Goal: Entertainment & Leisure: Consume media (video, audio)

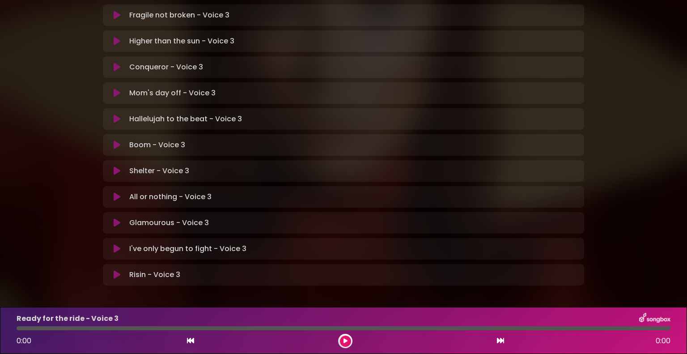
scroll to position [239, 0]
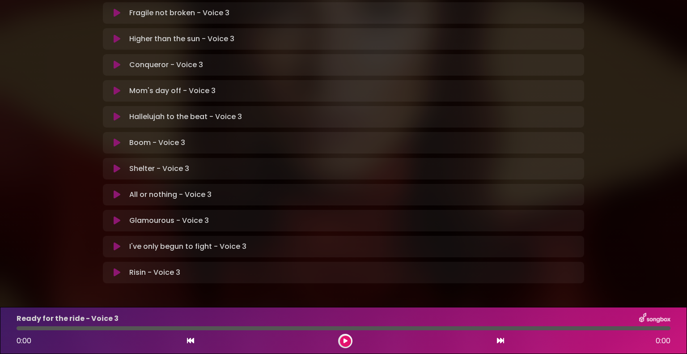
click at [118, 242] on icon at bounding box center [117, 246] width 7 height 9
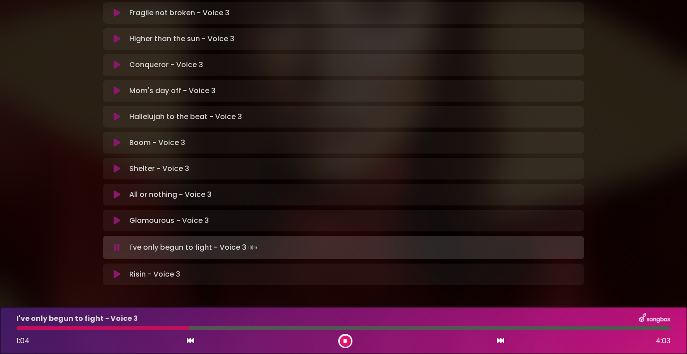
click at [15, 327] on div at bounding box center [343, 328] width 665 height 4
click at [18, 328] on div at bounding box center [104, 328] width 175 height 4
click at [17, 329] on div at bounding box center [115, 328] width 196 height 4
click at [17, 330] on div at bounding box center [117, 328] width 201 height 4
click at [18, 326] on div "I've only begun to fight - Voice 3 1:13 4:03" at bounding box center [343, 330] width 665 height 35
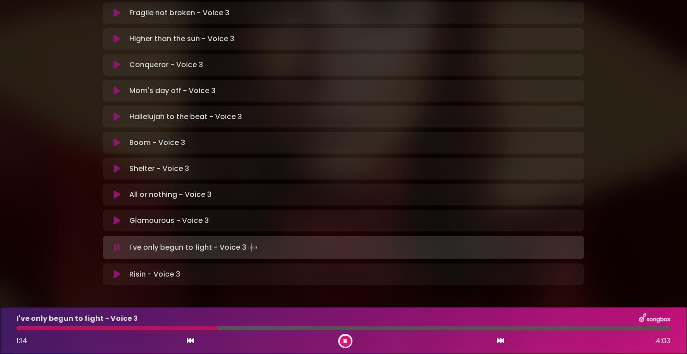
click at [18, 327] on div at bounding box center [117, 328] width 201 height 4
click at [18, 329] on div at bounding box center [344, 328] width 654 height 4
click at [17, 328] on div at bounding box center [118, 328] width 203 height 4
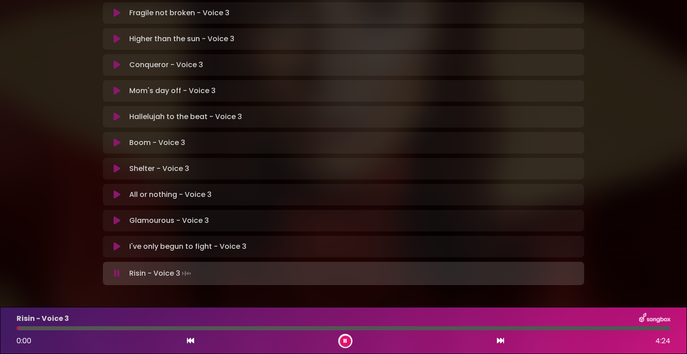
click at [115, 269] on icon at bounding box center [117, 273] width 6 height 9
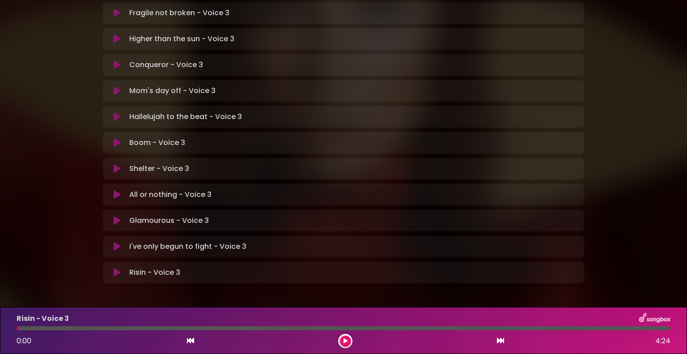
click at [118, 242] on icon at bounding box center [117, 246] width 7 height 9
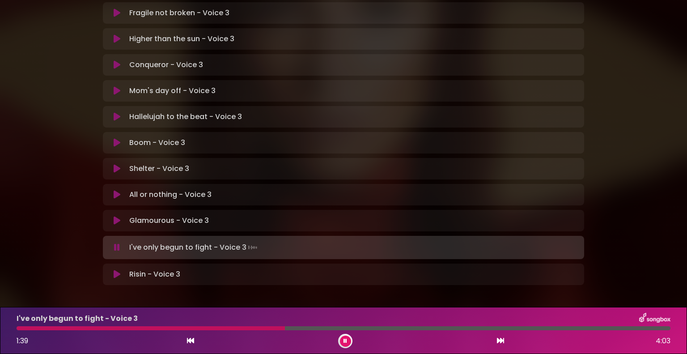
drag, startPoint x: 0, startPoint y: 182, endPoint x: 7, endPoint y: 193, distance: 13.0
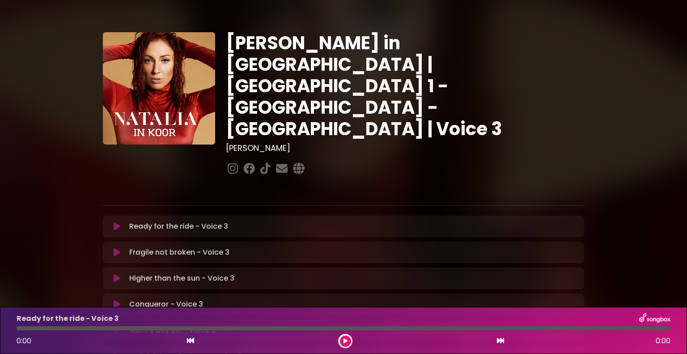
scroll to position [239, 0]
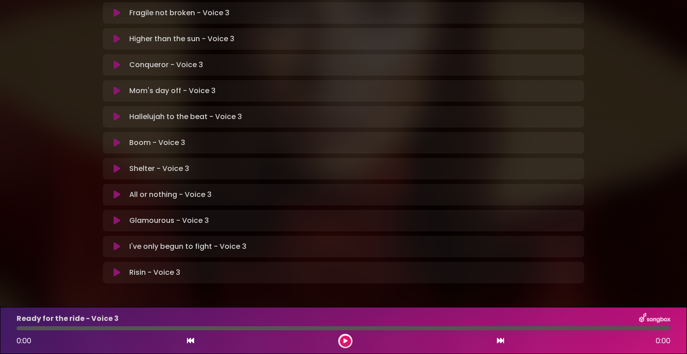
click at [115, 268] on icon at bounding box center [117, 272] width 7 height 9
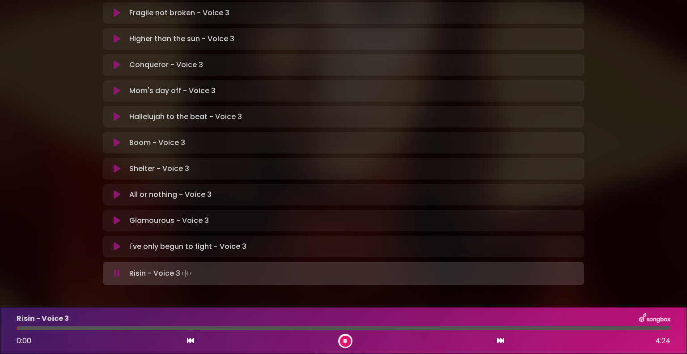
click at [118, 269] on icon at bounding box center [117, 273] width 6 height 9
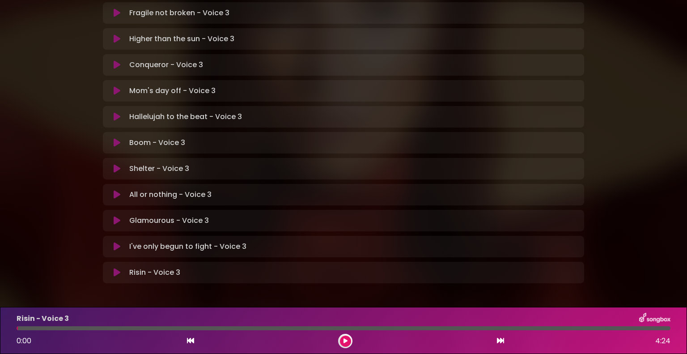
click at [115, 268] on icon at bounding box center [117, 272] width 7 height 9
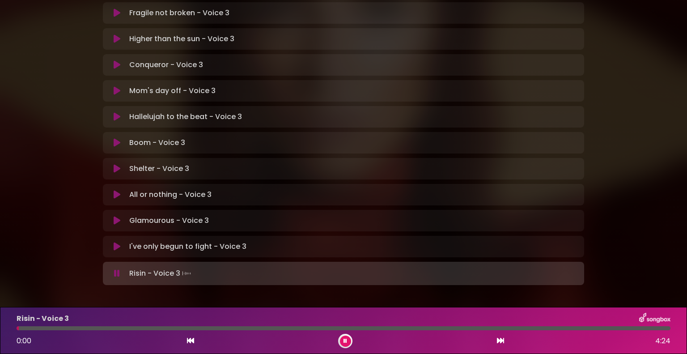
click at [116, 269] on icon at bounding box center [117, 273] width 6 height 9
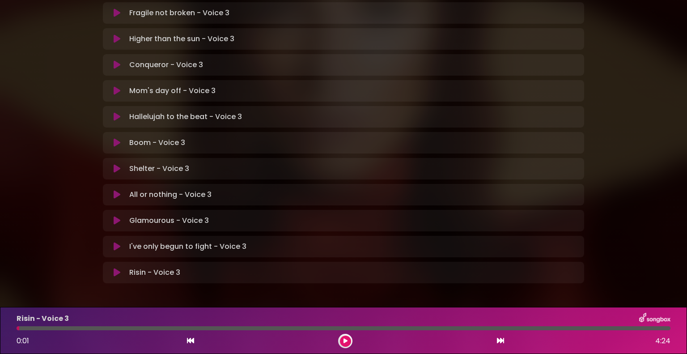
click at [116, 268] on icon at bounding box center [117, 272] width 7 height 9
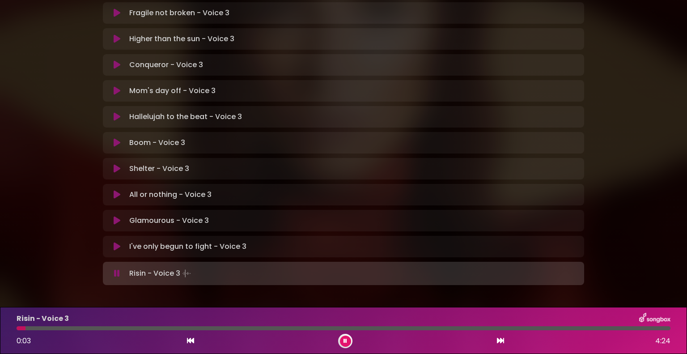
click at [143, 267] on p "Risin - Voice 3 Loading Track..." at bounding box center [161, 273] width 64 height 13
click at [115, 269] on icon at bounding box center [117, 273] width 6 height 9
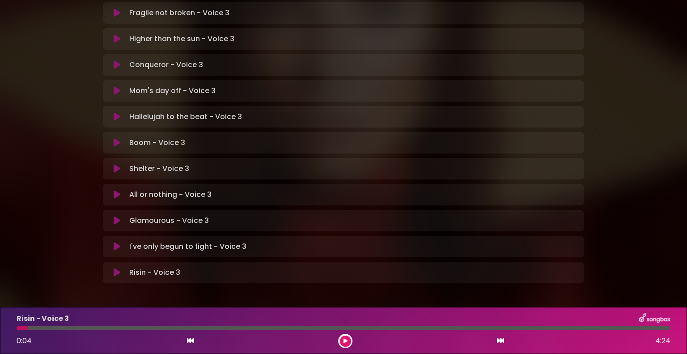
click at [117, 268] on icon at bounding box center [117, 272] width 7 height 9
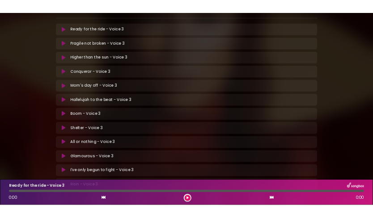
scroll to position [239, 0]
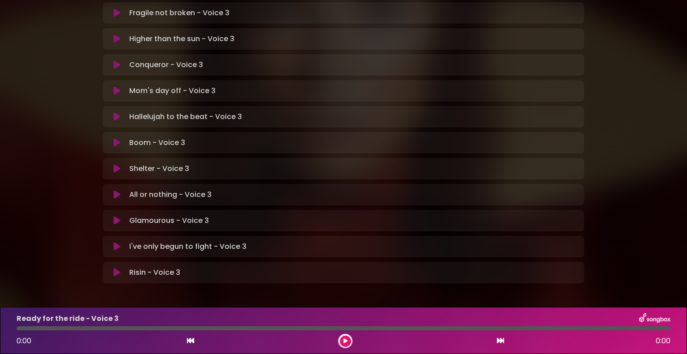
click at [118, 242] on icon at bounding box center [117, 246] width 7 height 9
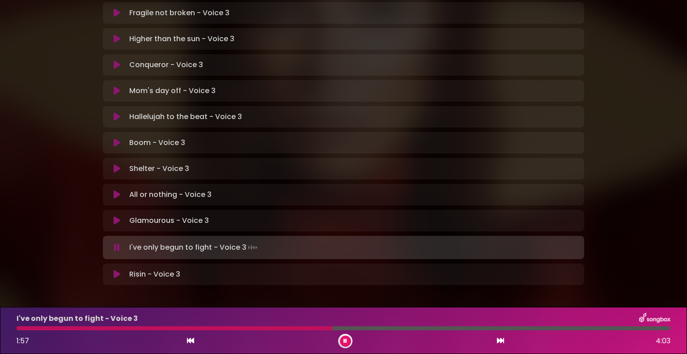
click at [235, 327] on div at bounding box center [175, 328] width 316 height 4
click at [232, 328] on div at bounding box center [168, 328] width 302 height 4
drag, startPoint x: 0, startPoint y: 175, endPoint x: 10, endPoint y: 224, distance: 50.1
click at [10, 224] on div "Natalia in Koor | Antwerpen 1 - Gent - Leuven | Voice 3 Hans Primusz" at bounding box center [343, 35] width 687 height 529
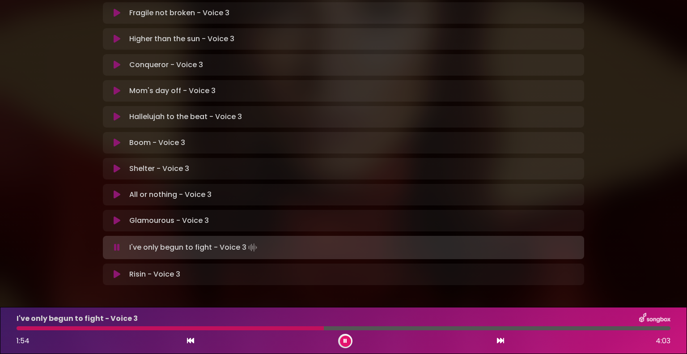
click at [12, 225] on div "Natalia in Koor | Antwerpen 1 - Gent - Leuven | Voice 3 Hans Primusz" at bounding box center [343, 35] width 687 height 529
click at [235, 328] on div at bounding box center [173, 328] width 313 height 4
click at [220, 329] on div at bounding box center [169, 328] width 305 height 4
click at [248, 327] on div "I've only begun to fight - Voice 3 1:58 4:03" at bounding box center [343, 330] width 665 height 35
click at [249, 328] on div at bounding box center [133, 328] width 232 height 4
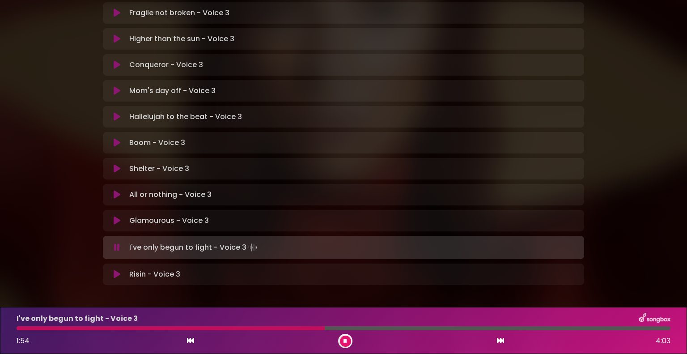
click at [238, 328] on div at bounding box center [171, 328] width 308 height 4
click at [348, 330] on div at bounding box center [344, 328] width 654 height 4
click at [384, 329] on div at bounding box center [201, 328] width 368 height 4
click at [354, 329] on div at bounding box center [344, 328] width 654 height 4
click at [379, 326] on div "I've only begun to fight - Voice 3 2:28 4:03" at bounding box center [343, 330] width 665 height 35
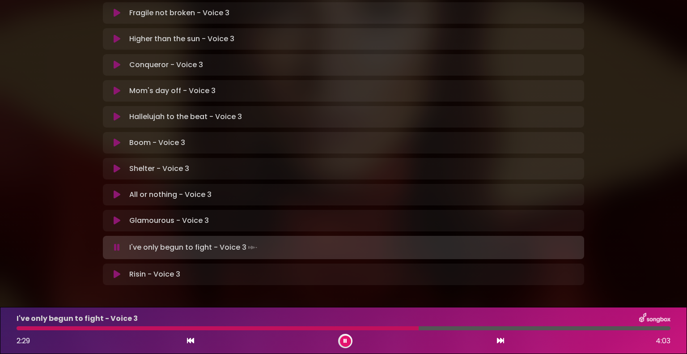
click at [383, 329] on div at bounding box center [344, 328] width 654 height 4
click at [373, 325] on div "I've only begun to fight - Voice 3 2:20 4:03" at bounding box center [343, 330] width 665 height 35
click at [365, 327] on div at bounding box center [208, 328] width 382 height 4
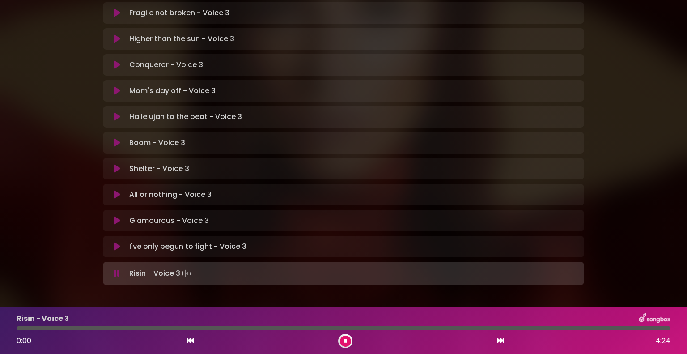
click at [118, 269] on icon at bounding box center [117, 273] width 6 height 9
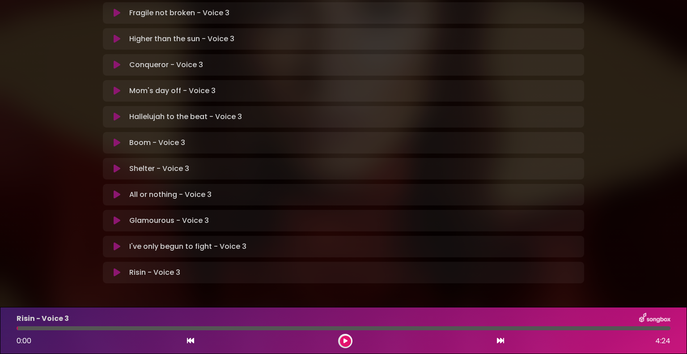
click at [116, 268] on icon at bounding box center [117, 272] width 7 height 9
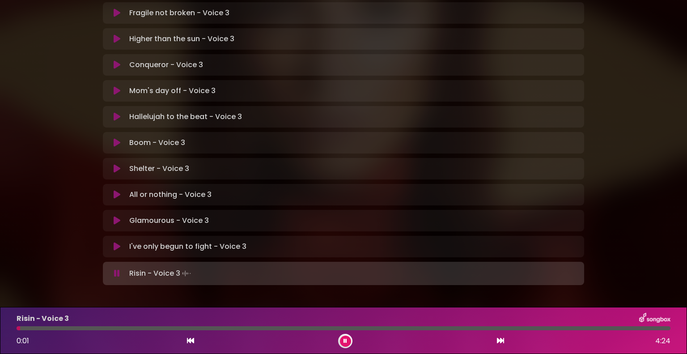
click at [118, 269] on icon at bounding box center [117, 273] width 6 height 9
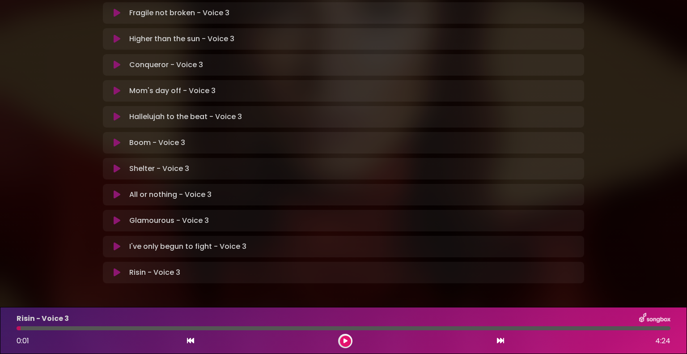
click at [118, 241] on div "I've only begun to fight - Voice 3 Loading Track..." at bounding box center [343, 246] width 471 height 11
click at [120, 242] on icon at bounding box center [117, 246] width 7 height 9
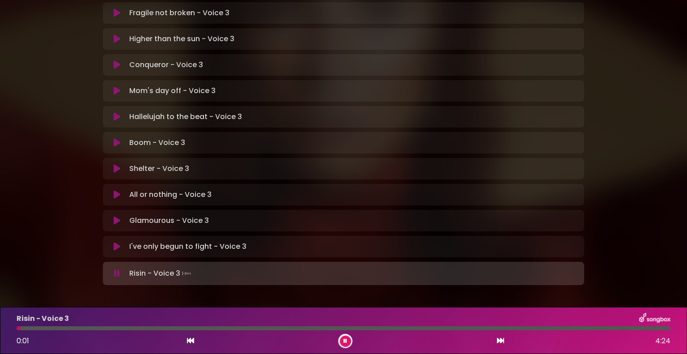
click at [117, 269] on icon at bounding box center [117, 273] width 6 height 9
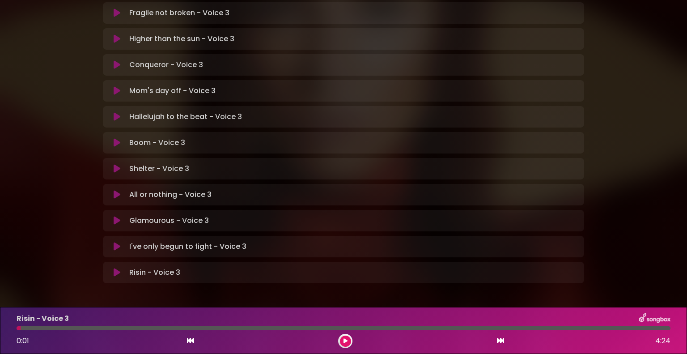
click at [115, 242] on icon at bounding box center [117, 246] width 7 height 9
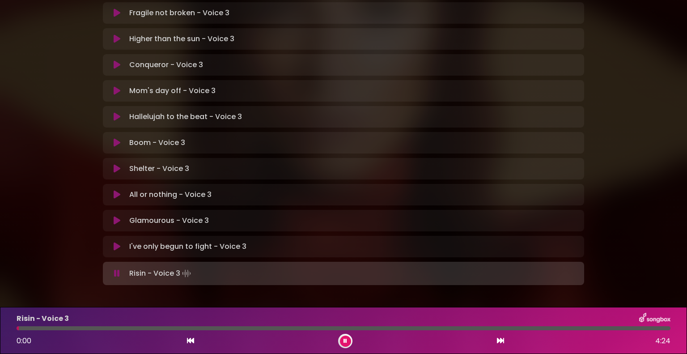
click at [115, 269] on icon at bounding box center [117, 273] width 6 height 9
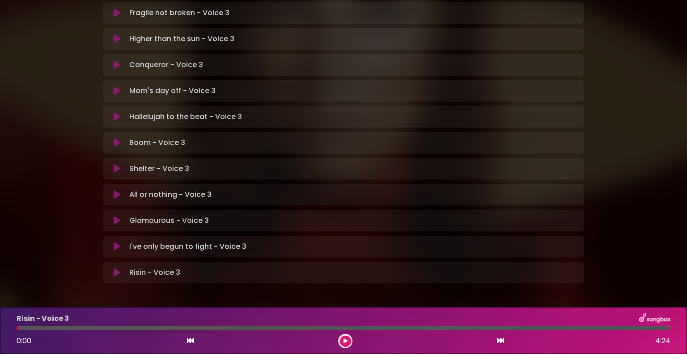
click at [118, 242] on icon at bounding box center [117, 246] width 7 height 9
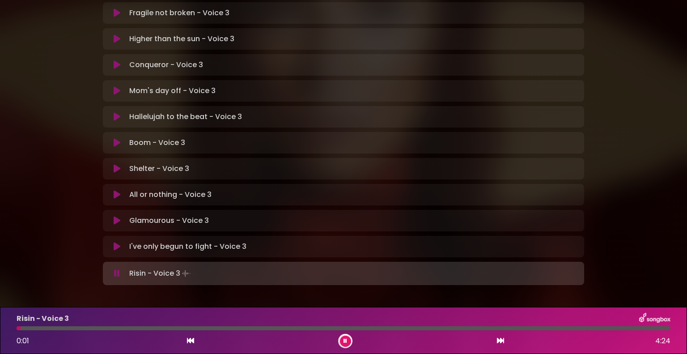
click at [118, 269] on icon at bounding box center [117, 273] width 6 height 9
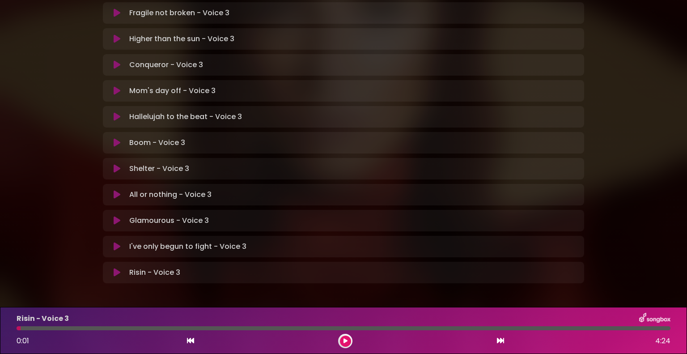
click at [120, 242] on icon at bounding box center [117, 246] width 7 height 9
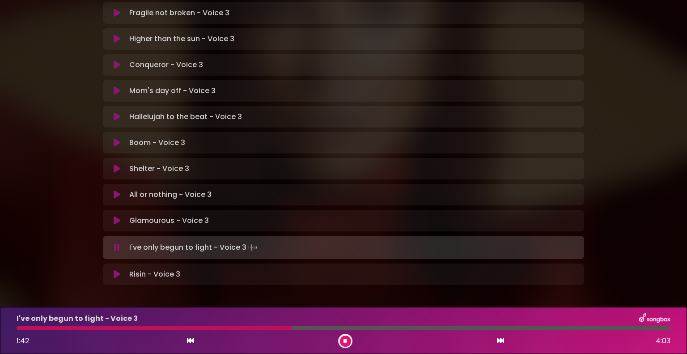
click at [257, 328] on div at bounding box center [155, 328] width 276 height 4
click at [271, 326] on div "I've only begun to fight - Voice 3 1:50 4:03" at bounding box center [343, 330] width 665 height 35
click at [269, 329] on div at bounding box center [166, 328] width 299 height 4
click at [276, 328] on div at bounding box center [168, 328] width 303 height 4
click at [260, 327] on div at bounding box center [344, 328] width 654 height 4
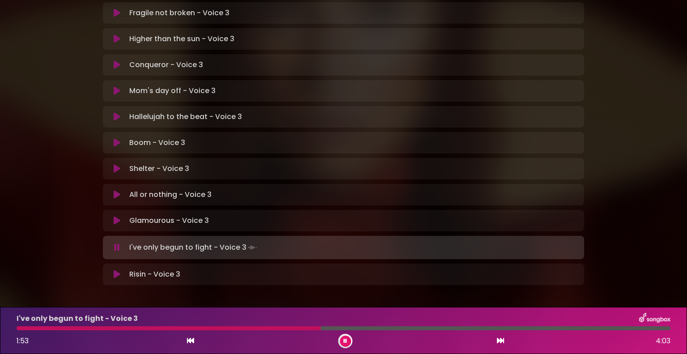
click at [254, 326] on div "I've only begun to fight - Voice 3 1:53 4:03" at bounding box center [343, 330] width 665 height 35
click at [252, 327] on div at bounding box center [170, 328] width 307 height 4
click at [258, 327] on div at bounding box center [344, 328] width 654 height 4
click at [254, 329] on div at bounding box center [344, 328] width 654 height 4
click at [250, 327] on div at bounding box center [167, 328] width 301 height 4
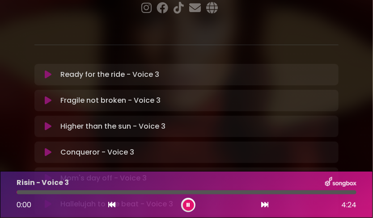
click at [232, 196] on div "Risin - Voice 3 0:00 4:24" at bounding box center [186, 194] width 351 height 35
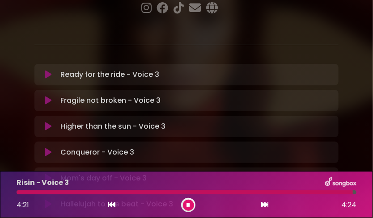
click at [17, 193] on div at bounding box center [185, 193] width 337 height 4
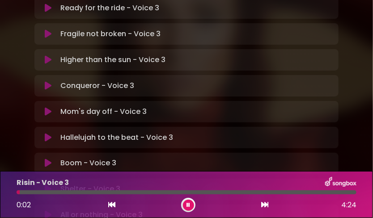
scroll to position [362, 0]
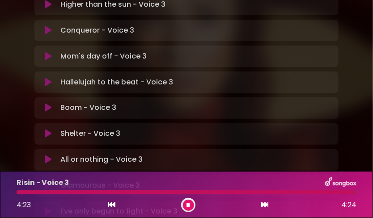
click at [18, 191] on div at bounding box center [186, 193] width 339 height 4
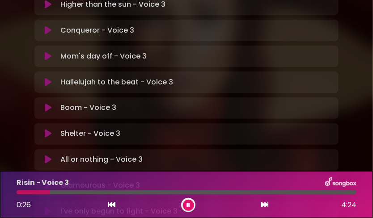
click at [17, 193] on div at bounding box center [34, 193] width 34 height 4
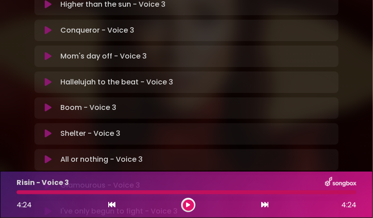
scroll to position [360, 0]
